Goal: Task Accomplishment & Management: Complete application form

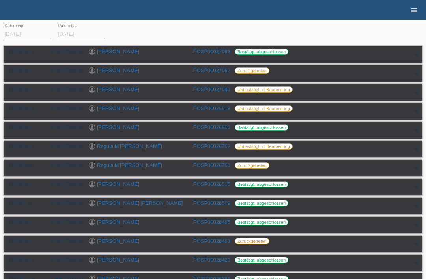
click at [414, 9] on icon "menu" at bounding box center [415, 10] width 8 height 8
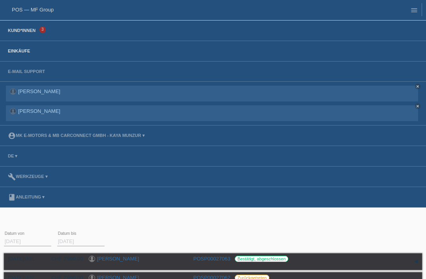
click at [32, 33] on link "Kund*innen" at bounding box center [22, 30] width 36 height 5
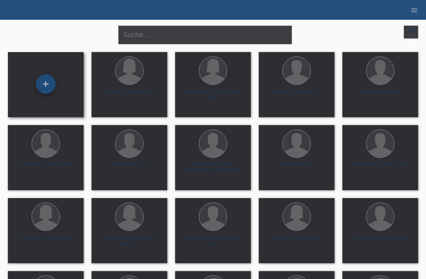
click at [38, 91] on div "+" at bounding box center [45, 83] width 19 height 13
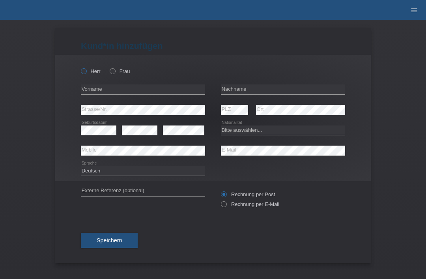
click at [82, 69] on input "Herr" at bounding box center [83, 70] width 5 height 5
radio input "true"
click at [294, 91] on input "text" at bounding box center [283, 89] width 124 height 10
type input "[PERSON_NAME]"
click at [100, 92] on input "text" at bounding box center [143, 89] width 124 height 10
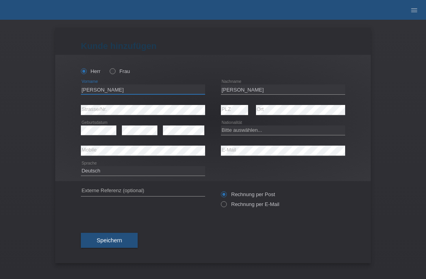
type input "[PERSON_NAME]"
click at [223, 116] on div "error PLZ" at bounding box center [234, 110] width 27 height 21
click at [135, 140] on div "error" at bounding box center [140, 130] width 36 height 20
click at [271, 131] on select "Bitte auswählen... Schweiz Deutschland Liechtenstein Österreich ------------ Af…" at bounding box center [283, 130] width 124 height 9
select select "DO"
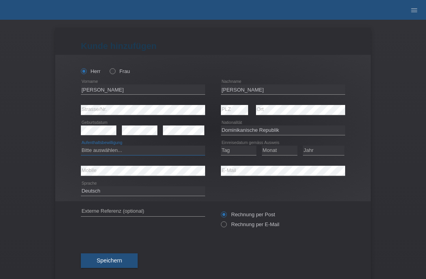
click at [132, 151] on select "Bitte auswählen... C B B - Flüchtlingsstatus Andere" at bounding box center [143, 150] width 124 height 9
select select "B"
click at [229, 150] on select "Tag 01 02 03 04 05 06 07 08 09 10 11" at bounding box center [239, 150] width 36 height 9
select select "06"
click at [272, 148] on select "Monat 01 02 03 04 05 06 07 08 09 10 11" at bounding box center [280, 150] width 36 height 9
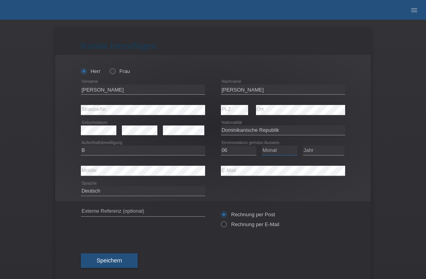
select select "08"
click at [314, 153] on select "Jahr 2025 2024 2023 2022 2021 2020 2019 2018 2017 2016 2015 2014 2013 2012 2011…" at bounding box center [323, 150] width 41 height 9
select select "1995"
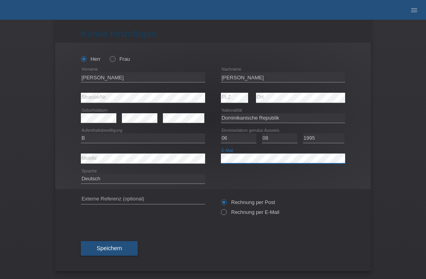
scroll to position [15, 0]
click at [101, 238] on div "Speichern" at bounding box center [213, 249] width 265 height 46
click at [103, 241] on button "Speichern" at bounding box center [109, 248] width 57 height 15
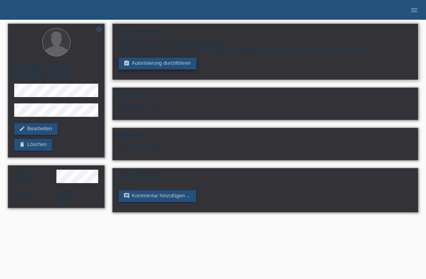
click at [146, 68] on link "assignment_turned_in Autorisierung durchführen" at bounding box center [158, 64] width 78 height 12
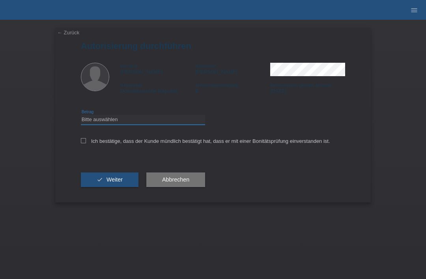
click at [94, 123] on select "Bitte auswählen CHF 1.00 - CHF 499.00 CHF 500.00 - CHF 1'999.00 CHF 2'000.00 - …" at bounding box center [143, 119] width 124 height 9
select select "3"
click at [81, 140] on icon at bounding box center [83, 140] width 5 height 5
click at [81, 140] on input "Ich bestätige, dass der Kunde mündlich bestätigt hat, dass er mit einer Bonität…" at bounding box center [83, 140] width 5 height 5
checkbox input "true"
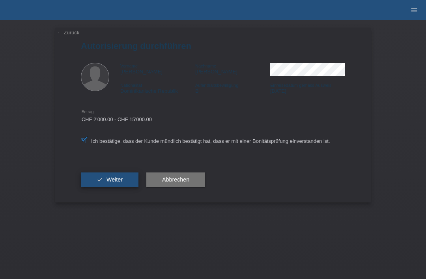
click at [102, 183] on icon "check" at bounding box center [100, 179] width 6 height 6
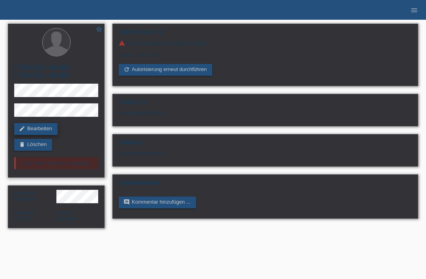
click at [44, 127] on link "edit Bearbeiten" at bounding box center [35, 129] width 43 height 12
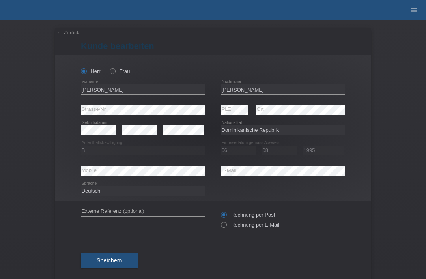
select select "DO"
select select "B"
select select "06"
select select "08"
select select "1995"
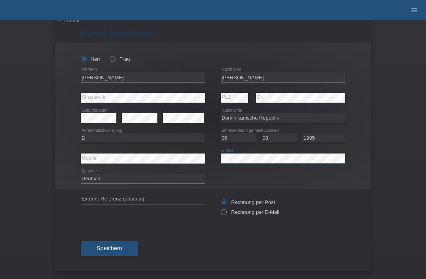
scroll to position [15, 0]
click at [102, 247] on span "Speichern" at bounding box center [109, 248] width 25 height 6
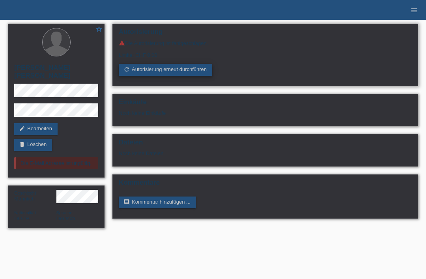
click at [139, 69] on link "refresh Autorisierung erneut durchführen" at bounding box center [166, 70] width 94 height 12
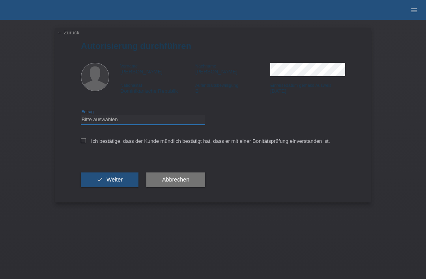
click at [171, 120] on select "Bitte auswählen CHF 1.00 - CHF 499.00 CHF 500.00 - CHF 1'999.00 CHF 2'000.00 - …" at bounding box center [143, 119] width 124 height 9
select select "3"
click at [83, 143] on input "Ich bestätige, dass der Kunde mündlich bestätigt hat, dass er mit einer Bonität…" at bounding box center [83, 140] width 5 height 5
checkbox input "true"
click at [117, 181] on span "Weiter" at bounding box center [115, 179] width 16 height 6
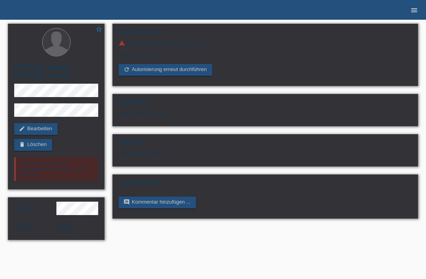
click at [409, 11] on link "menu" at bounding box center [415, 10] width 16 height 5
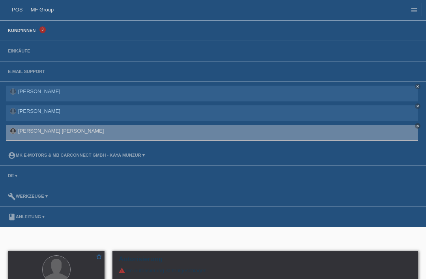
click at [17, 30] on link "Kund*innen" at bounding box center [22, 30] width 36 height 5
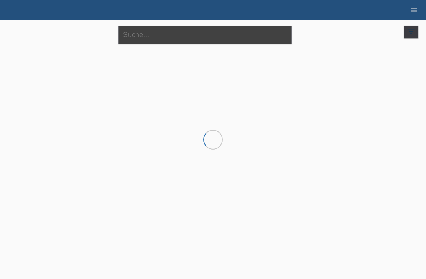
click at [187, 33] on input "text" at bounding box center [205, 35] width 174 height 19
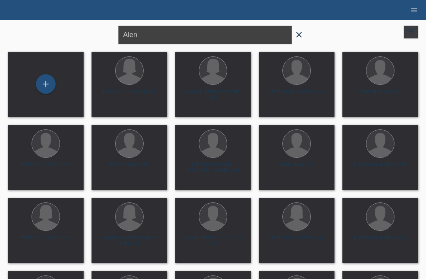
type input "Alen"
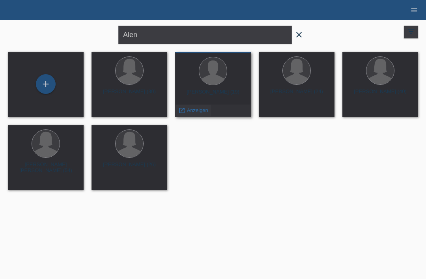
click at [190, 113] on span "Anzeigen" at bounding box center [197, 110] width 21 height 6
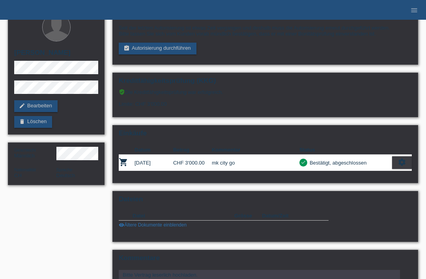
scroll to position [16, 0]
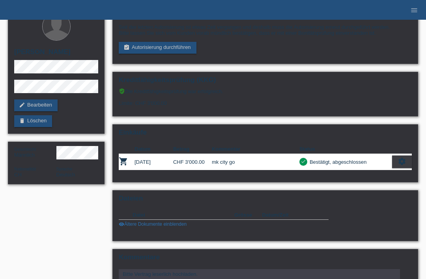
click at [58, 215] on div "star_border alen Durakovic edit Bearbeiten delete Löschen Geschlecht Männlich N…" at bounding box center [213, 165] width 419 height 323
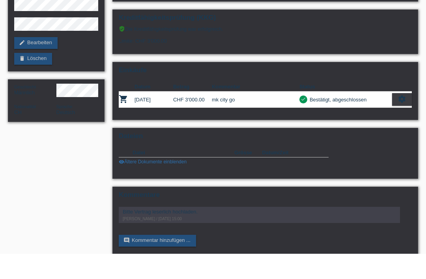
scroll to position [53, 0]
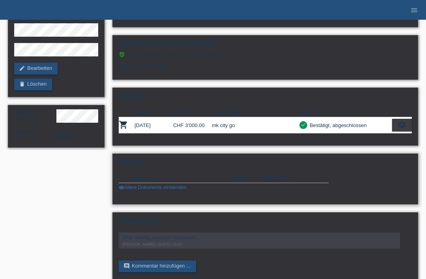
click at [153, 190] on link "visibility Ältere Dokumente einblenden" at bounding box center [153, 188] width 68 height 6
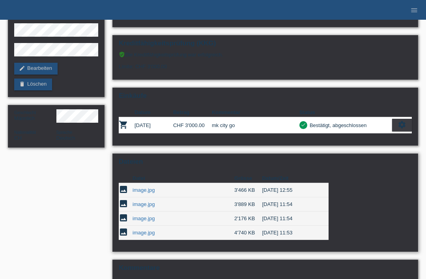
click at [143, 193] on link "image.jpg" at bounding box center [144, 190] width 22 height 6
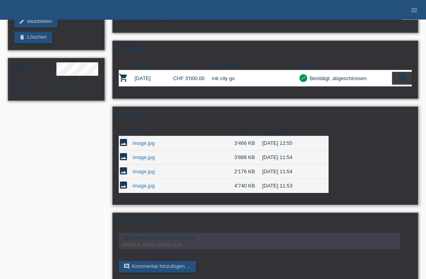
scroll to position [101, 0]
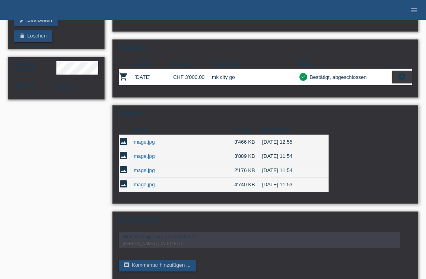
click at [141, 159] on link "image.jpg" at bounding box center [144, 156] width 22 height 6
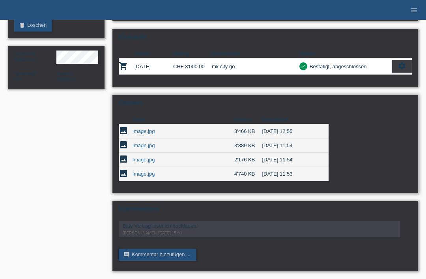
click at [145, 157] on link "image.jpg" at bounding box center [144, 160] width 22 height 6
click at [143, 171] on link "image.jpg" at bounding box center [144, 174] width 22 height 6
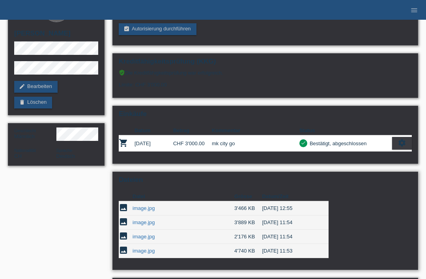
scroll to position [64, 0]
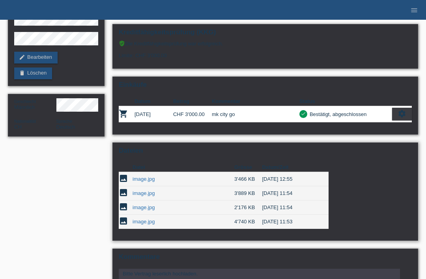
click at [135, 196] on link "image.jpg" at bounding box center [144, 193] width 22 height 6
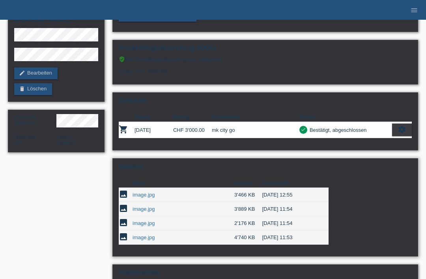
scroll to position [0, 0]
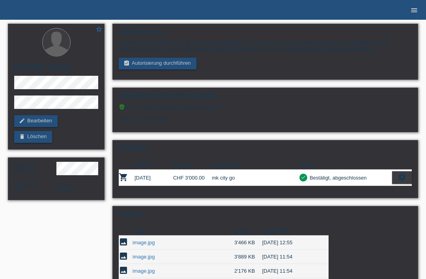
click at [418, 10] on icon "menu" at bounding box center [415, 10] width 8 height 8
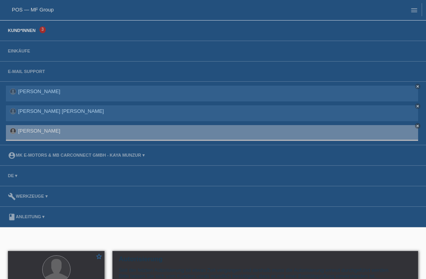
click at [25, 29] on link "Kund*innen" at bounding box center [22, 30] width 36 height 5
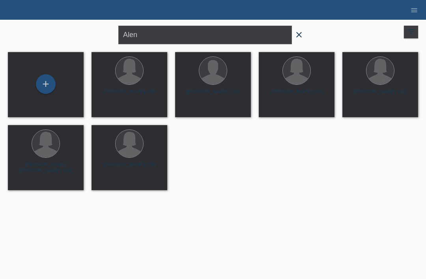
click at [306, 36] on span "close" at bounding box center [299, 36] width 16 height 12
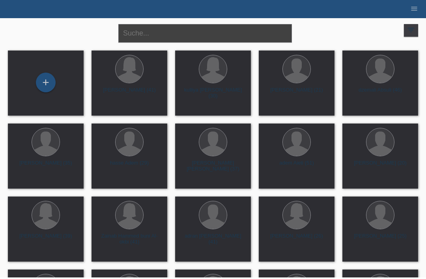
click at [173, 30] on input "text" at bounding box center [205, 35] width 174 height 19
type input "Barriello"
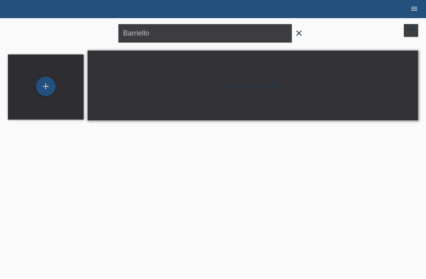
click at [412, 11] on icon "menu" at bounding box center [415, 10] width 8 height 8
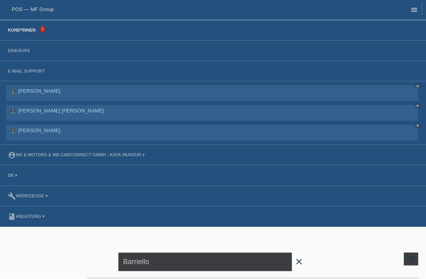
scroll to position [0, 0]
click at [139, 157] on link "account_circle MK E-MOTORS & MB CarConnect GmbH - Kaya Munzur ▾" at bounding box center [76, 154] width 145 height 5
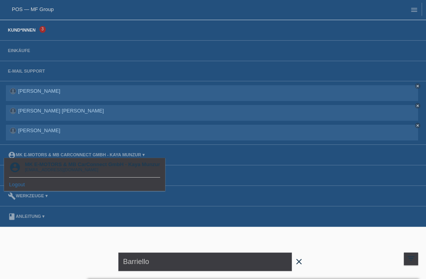
click at [24, 185] on link "Logout" at bounding box center [17, 185] width 16 height 6
